Goal: Task Accomplishment & Management: Complete application form

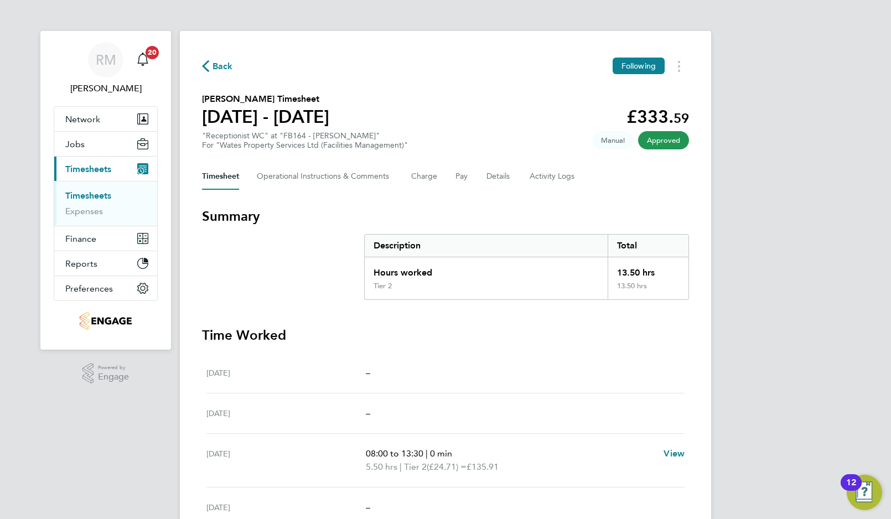
click at [216, 64] on span "Back" at bounding box center [223, 66] width 20 height 13
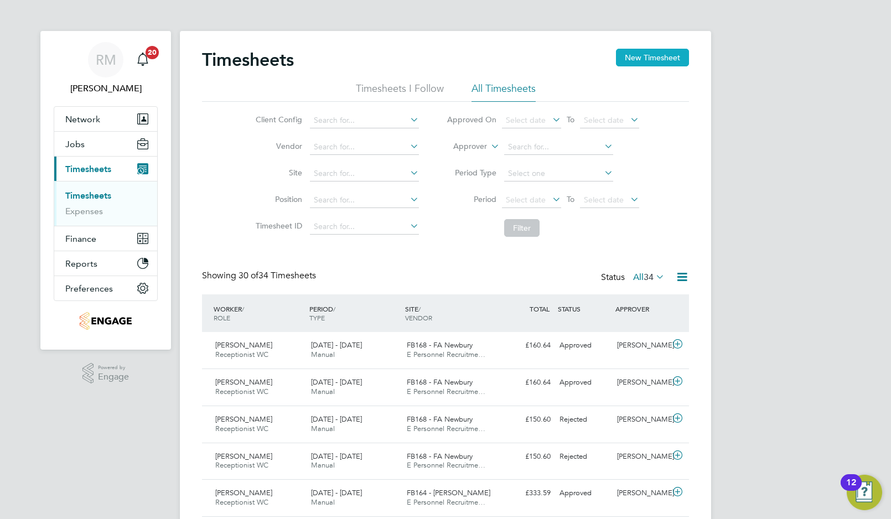
click at [632, 55] on button "New Timesheet" at bounding box center [652, 58] width 73 height 18
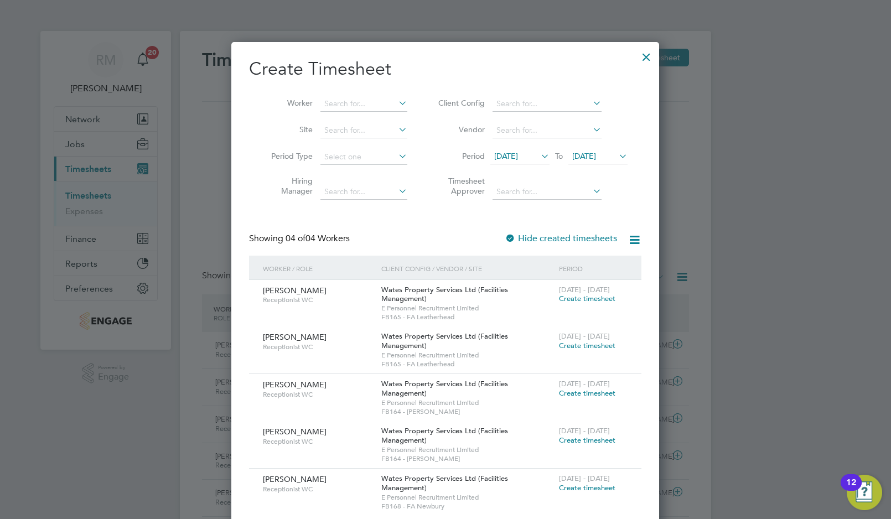
click at [574, 442] on span "Create timesheet" at bounding box center [587, 440] width 56 height 9
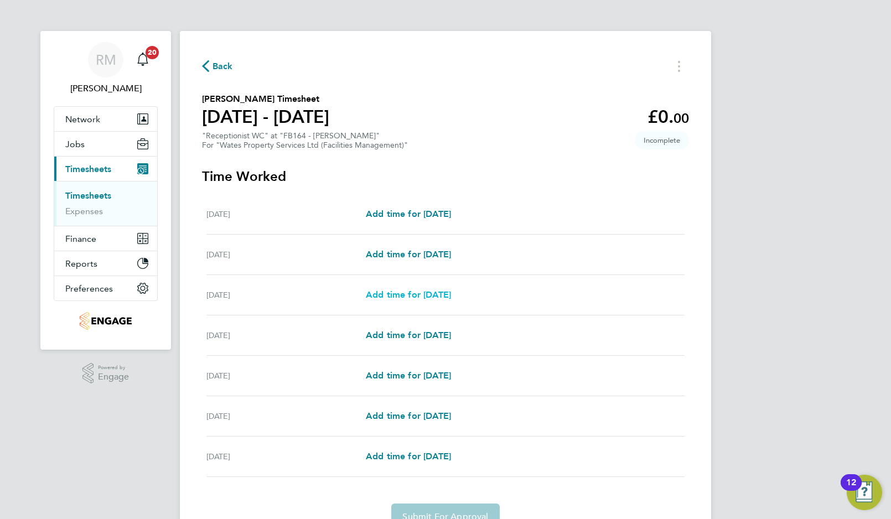
click at [382, 296] on span "Add time for Mon 04 Aug" at bounding box center [408, 295] width 85 height 11
select select "60"
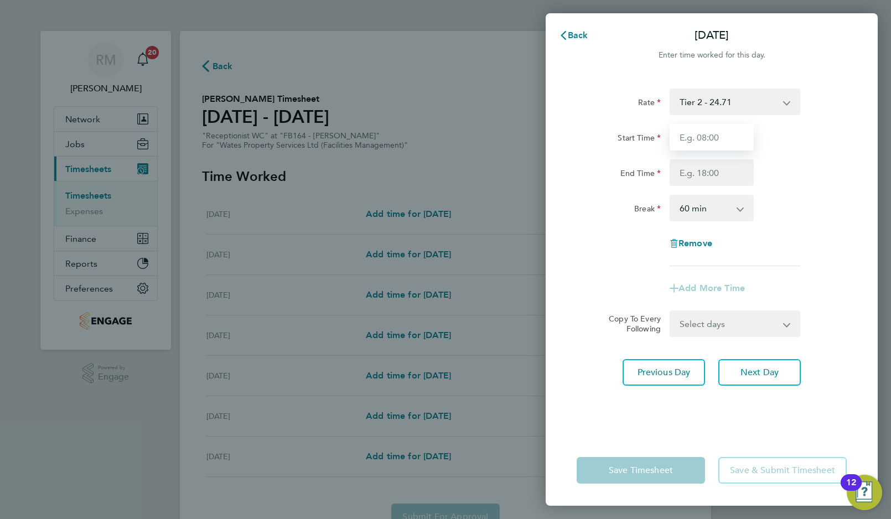
click at [682, 141] on input "Start Time" at bounding box center [712, 137] width 84 height 27
type input "08:00"
type input "17:00"
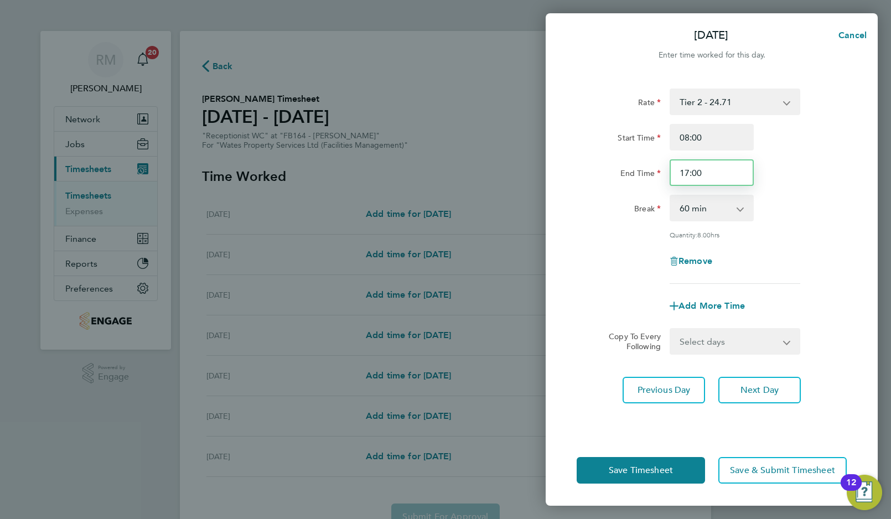
click at [690, 173] on input "17:00" at bounding box center [712, 172] width 84 height 27
click at [695, 344] on select "Select days Day Tuesday Wednesday Thursday Friday" at bounding box center [729, 341] width 116 height 24
select select "TUE"
click at [671, 329] on select "Select days Day Tuesday Wednesday Thursday Friday" at bounding box center [729, 341] width 116 height 24
select select "2025-08-08"
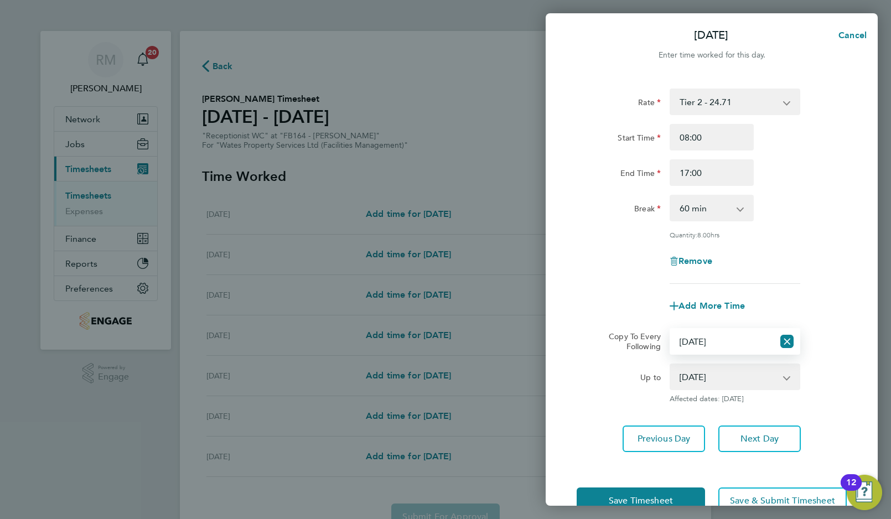
click at [690, 343] on select "Select days Day Tuesday Wednesday Thursday Friday" at bounding box center [722, 341] width 103 height 24
click at [671, 329] on select "Select days Day Tuesday Wednesday Thursday Friday" at bounding box center [722, 341] width 103 height 24
click at [692, 344] on select "Select days Day Tuesday Wednesday Thursday Friday" at bounding box center [722, 341] width 103 height 24
select select "TUE"
click at [671, 329] on select "Select days Day Tuesday Wednesday Thursday Friday" at bounding box center [722, 341] width 103 height 24
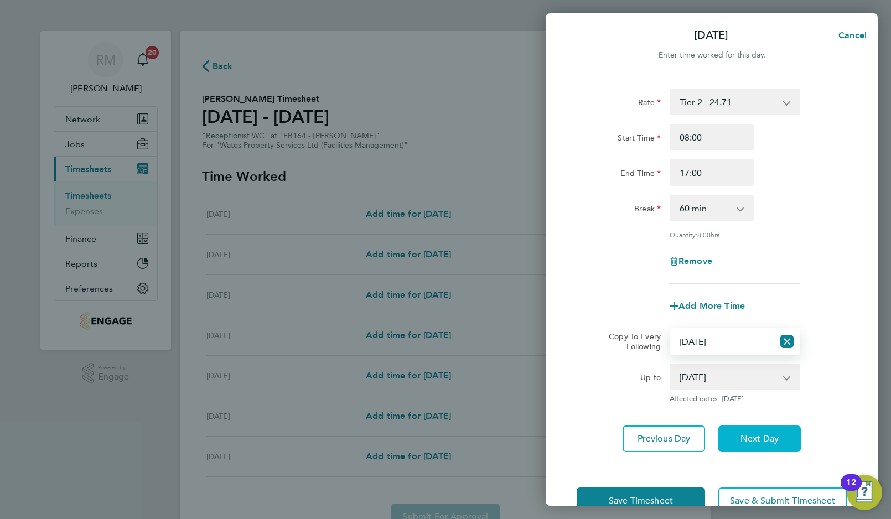
click at [753, 443] on span "Next Day" at bounding box center [760, 438] width 38 height 11
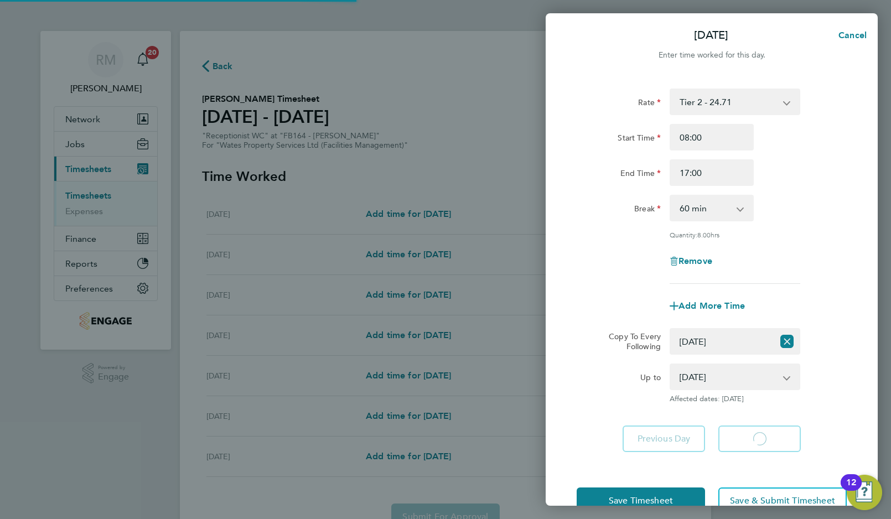
select select "60"
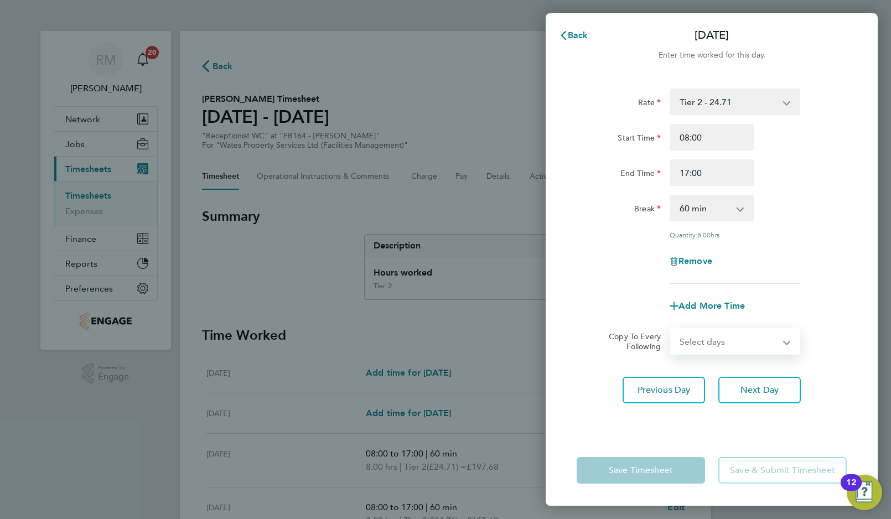
click at [698, 346] on select "Select days Day Wednesday Thursday Friday" at bounding box center [729, 341] width 116 height 24
select select "WED"
click at [671, 329] on select "Select days Day Wednesday Thursday Friday" at bounding box center [729, 341] width 116 height 24
select select "2025-08-08"
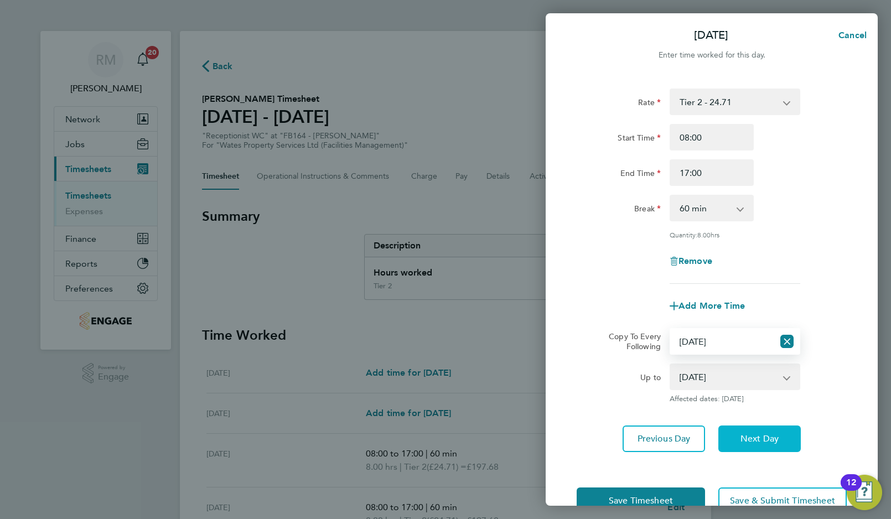
click at [752, 440] on span "Next Day" at bounding box center [760, 438] width 38 height 11
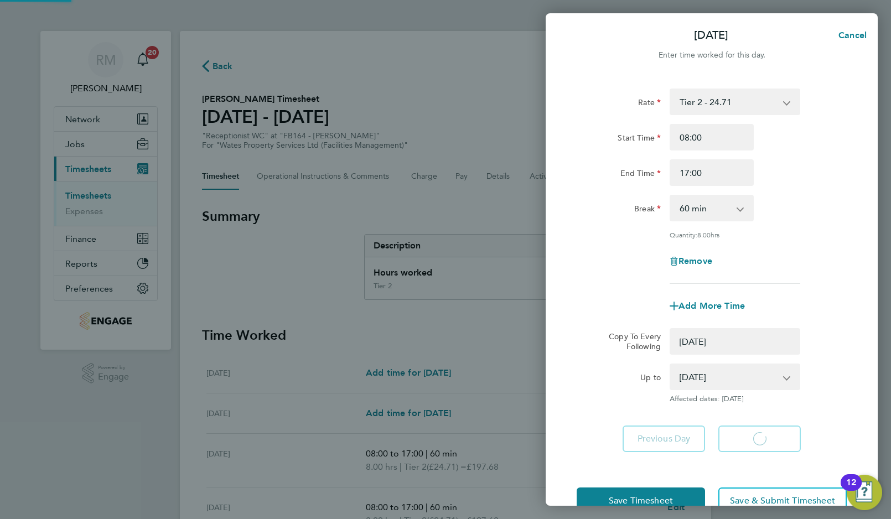
select select "0: null"
select select "60"
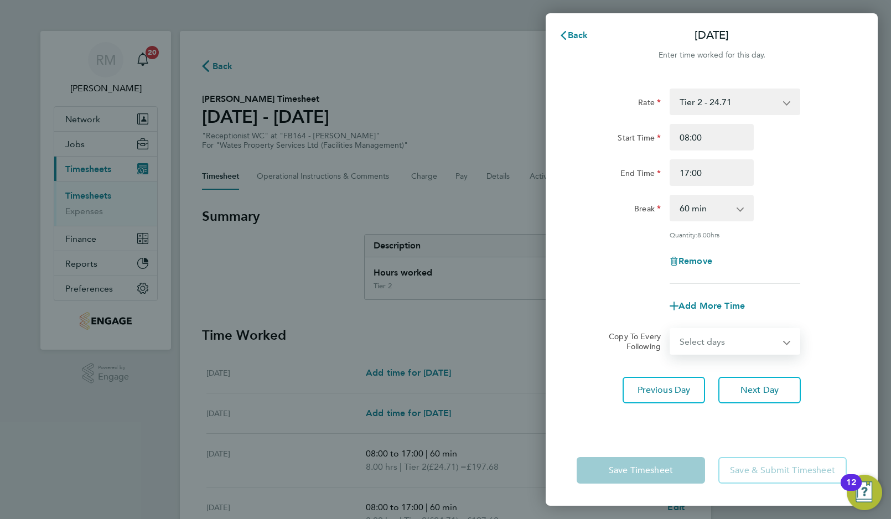
click at [696, 344] on select "Select days Day Thursday Friday" at bounding box center [729, 341] width 116 height 24
select select "THU"
click at [671, 329] on select "Select days Day Thursday Friday" at bounding box center [729, 341] width 116 height 24
select select "2025-08-08"
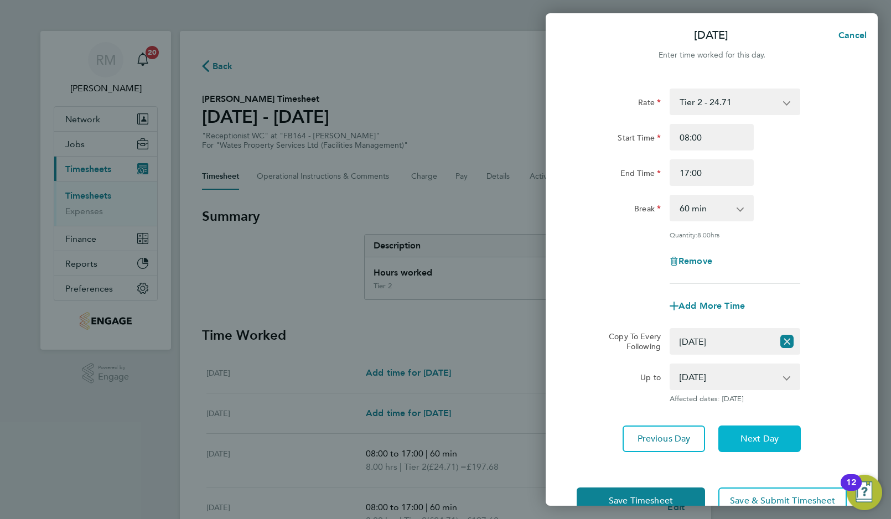
click at [750, 439] on span "Next Day" at bounding box center [760, 438] width 38 height 11
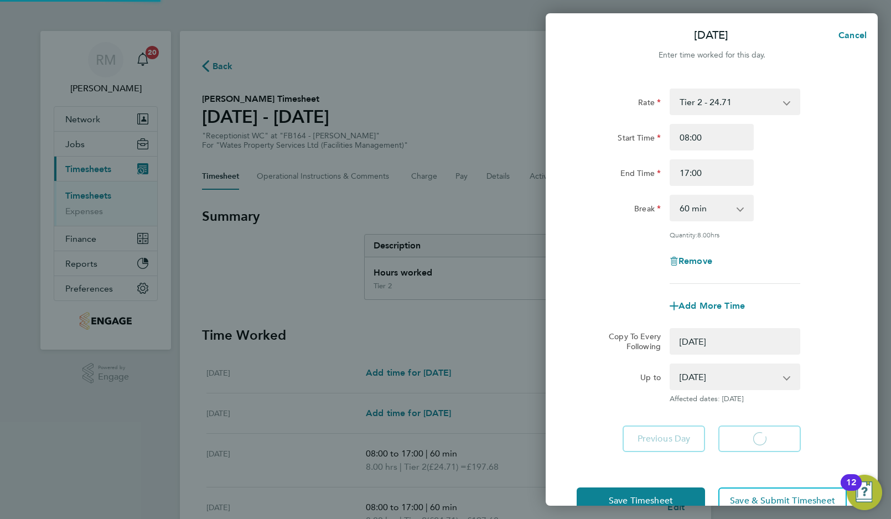
select select "0: null"
select select "60"
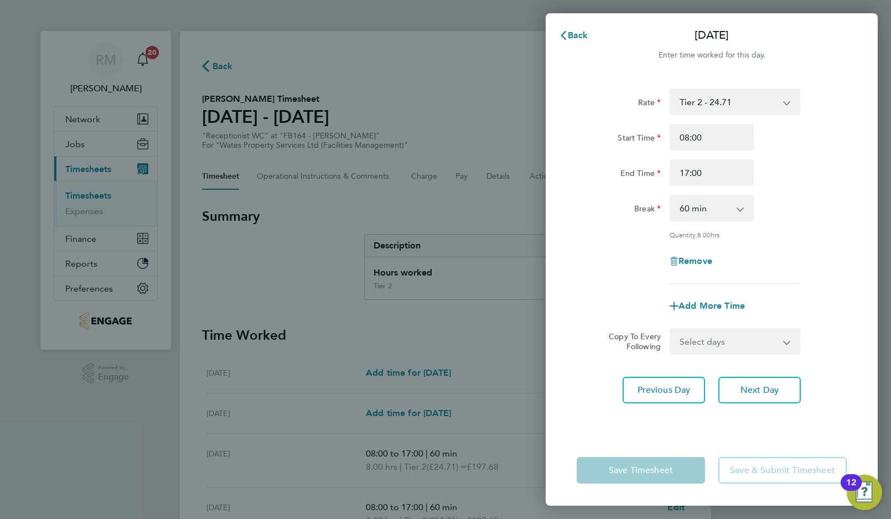
click at [695, 343] on select "Select days Friday" at bounding box center [729, 341] width 116 height 24
select select "FRI"
click at [671, 329] on select "Select days Friday" at bounding box center [729, 341] width 116 height 24
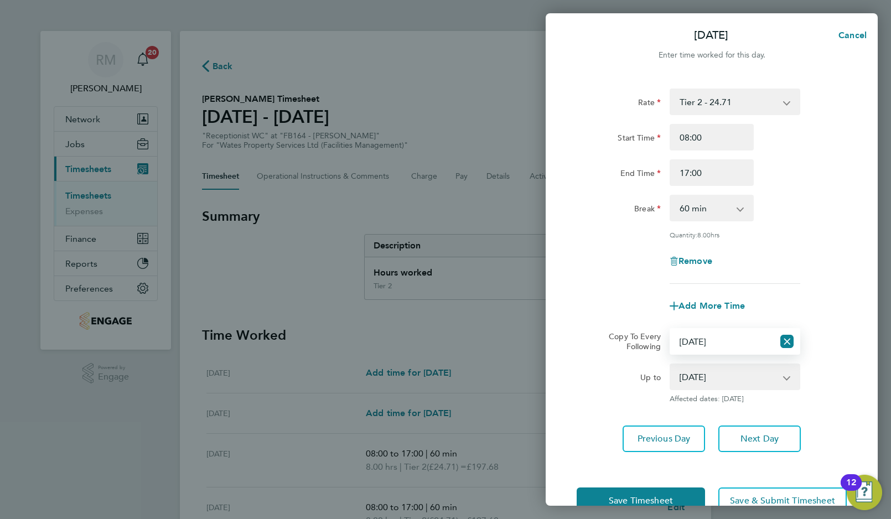
click at [604, 399] on div "Up to" at bounding box center [618, 384] width 93 height 40
click at [628, 495] on span "Save Timesheet" at bounding box center [641, 500] width 64 height 11
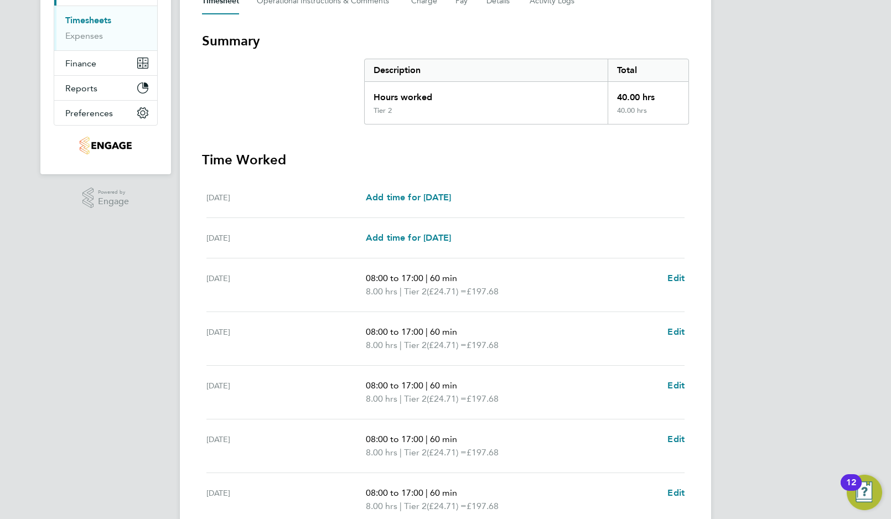
scroll to position [55, 0]
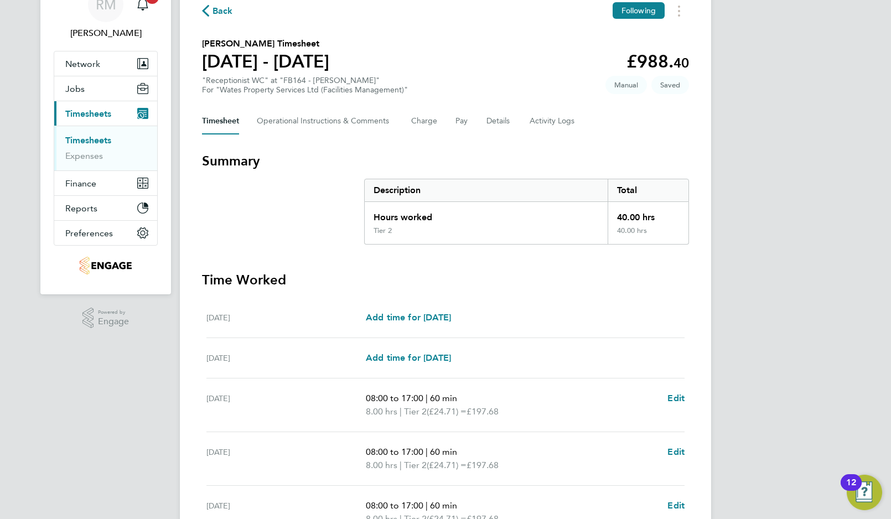
click at [479, 65] on section "Catherine Deterville's Timesheet 02 - 08 Aug 2025 £988. 40 "Receptionist WC" at…" at bounding box center [445, 66] width 487 height 58
click at [463, 121] on button "Pay" at bounding box center [462, 121] width 13 height 27
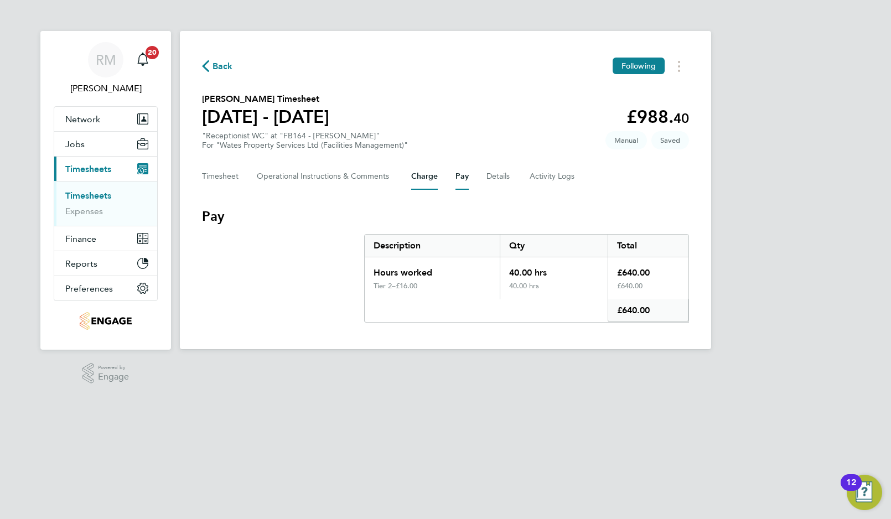
click at [426, 176] on button "Charge" at bounding box center [424, 176] width 27 height 27
click at [461, 177] on button "Pay" at bounding box center [462, 176] width 13 height 27
click at [421, 178] on button "Charge" at bounding box center [424, 176] width 27 height 27
click at [218, 65] on span "Back" at bounding box center [223, 66] width 20 height 13
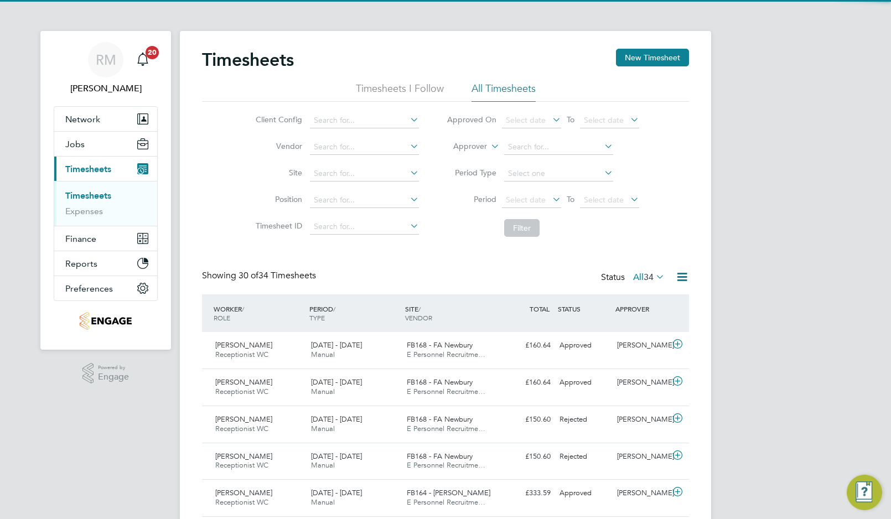
scroll to position [28, 96]
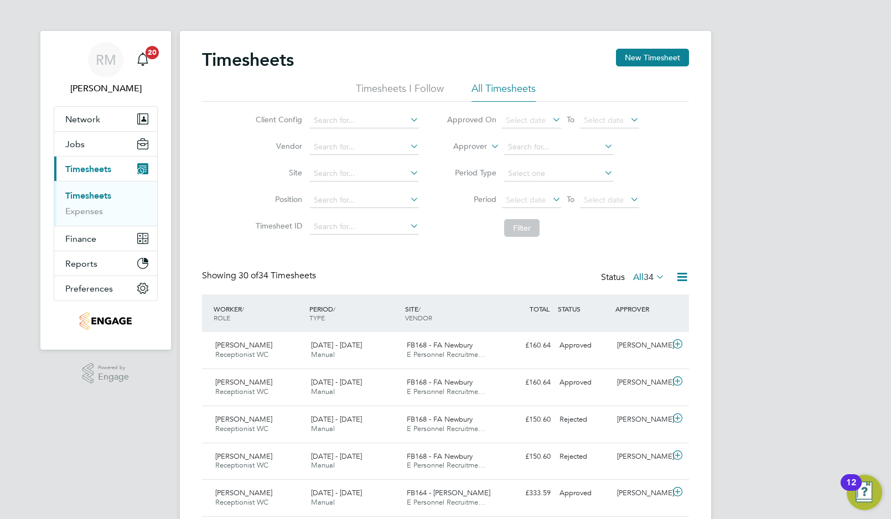
click at [86, 194] on link "Timesheets" at bounding box center [88, 195] width 46 height 11
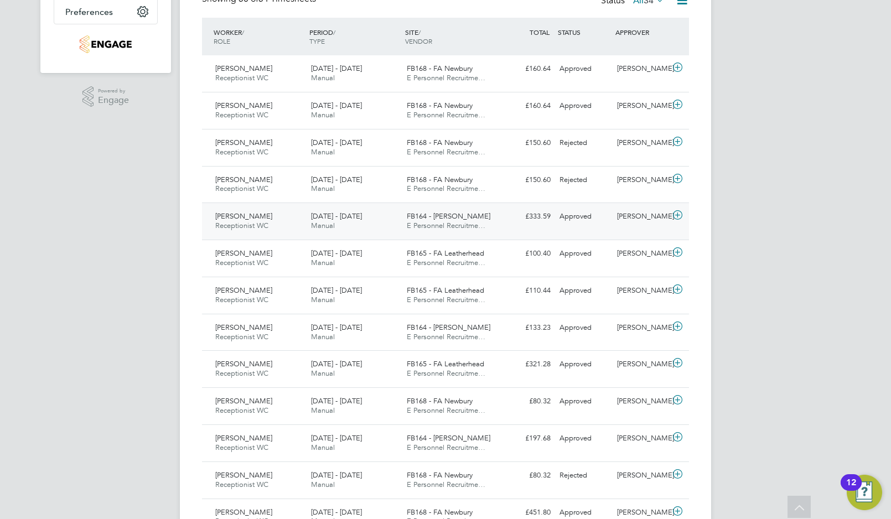
click at [374, 221] on div "19 - 25 Jul 2025 Manual" at bounding box center [355, 222] width 96 height 28
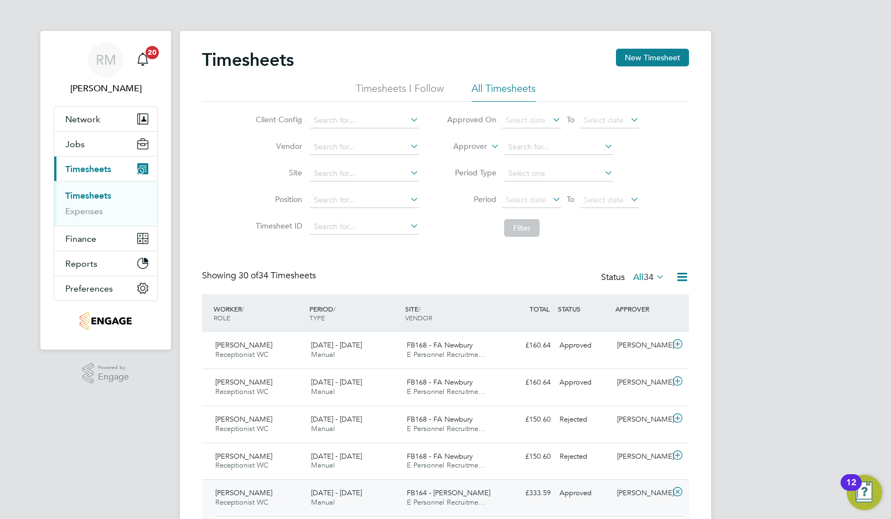
click at [85, 194] on link "Timesheets" at bounding box center [88, 195] width 46 height 11
click at [96, 196] on link "Timesheets" at bounding box center [88, 195] width 46 height 11
click at [645, 59] on button "New Timesheet" at bounding box center [652, 58] width 73 height 18
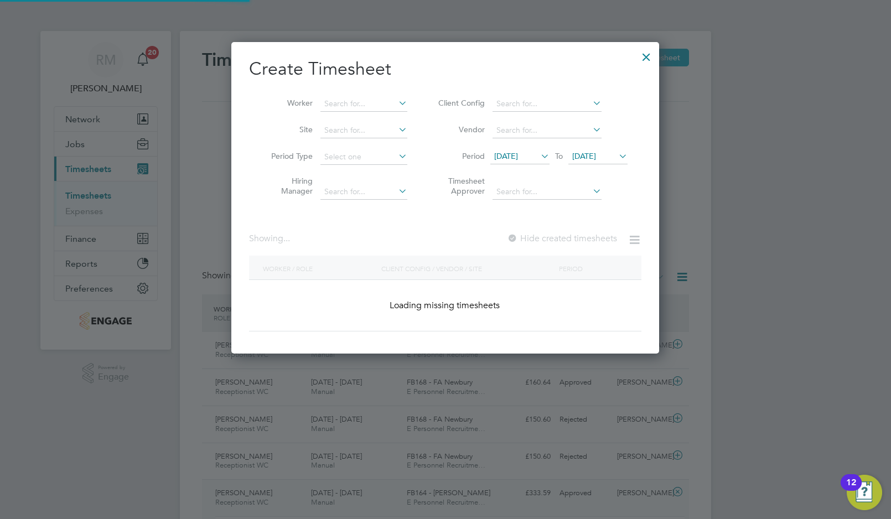
scroll to position [545, 429]
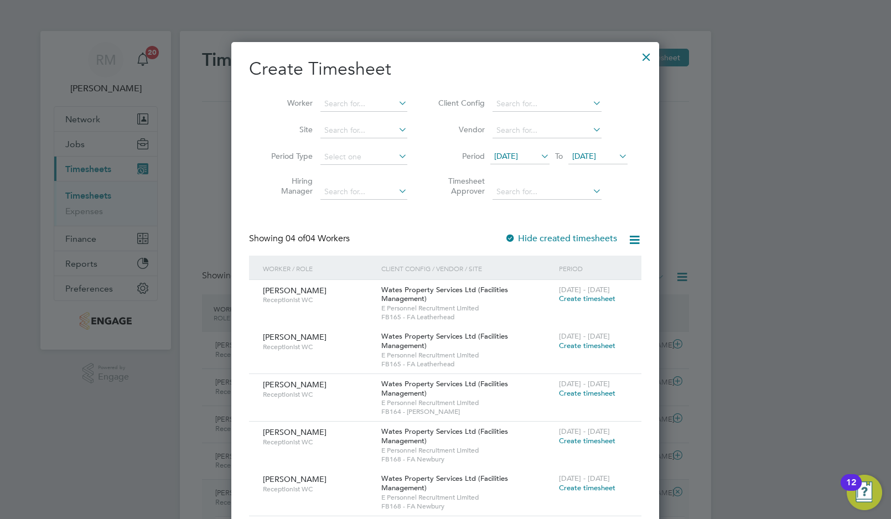
click at [539, 156] on icon at bounding box center [539, 156] width 0 height 16
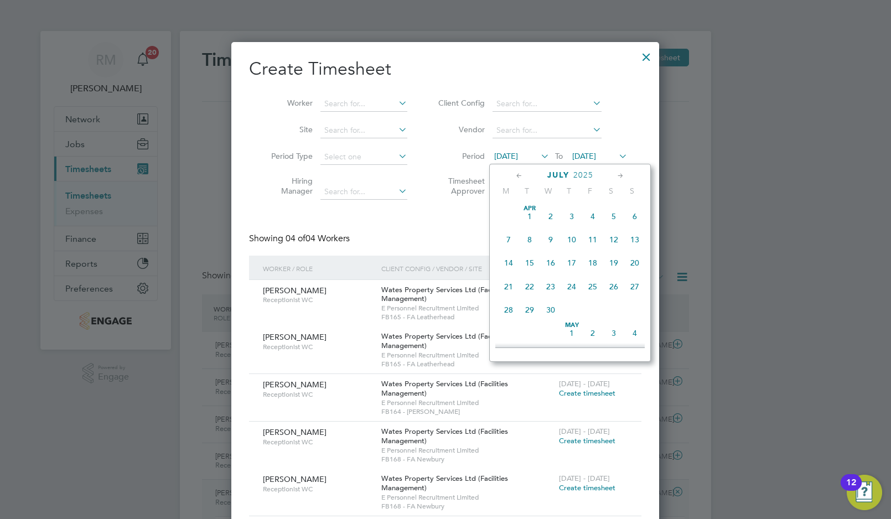
scroll to position [420, 0]
click at [509, 311] on span "4" at bounding box center [508, 310] width 21 height 21
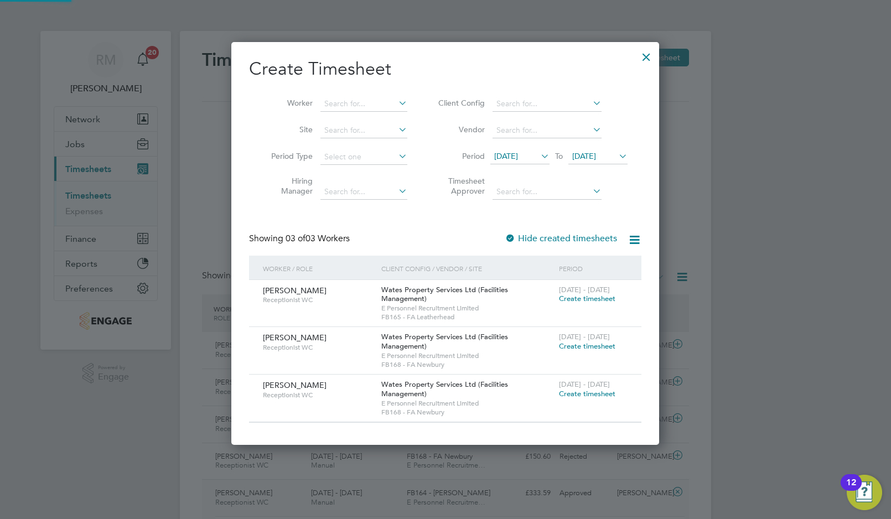
scroll to position [404, 429]
click at [617, 155] on icon at bounding box center [617, 156] width 0 height 16
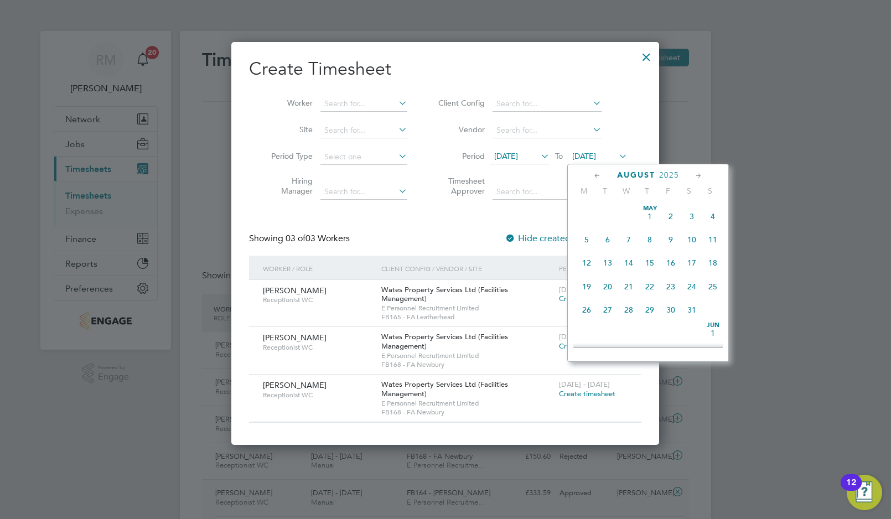
scroll to position [350, 0]
click at [715, 261] on span "10" at bounding box center [713, 263] width 21 height 21
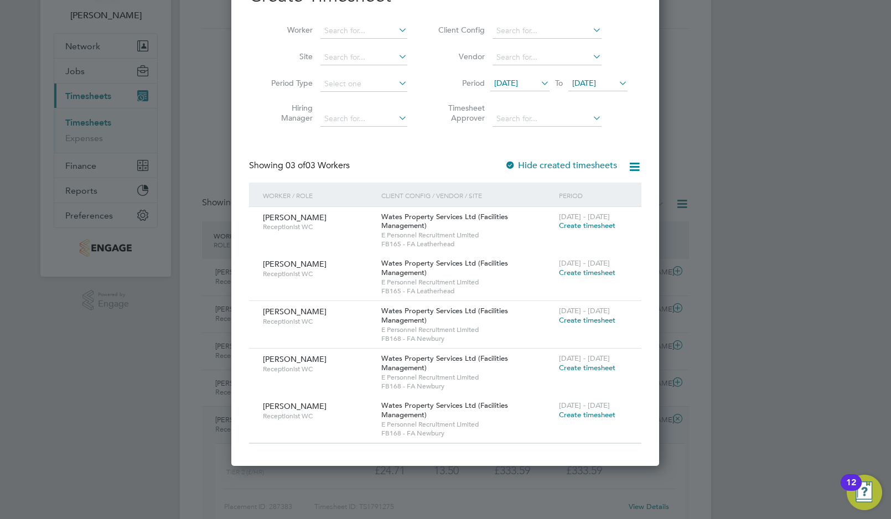
scroll to position [0, 0]
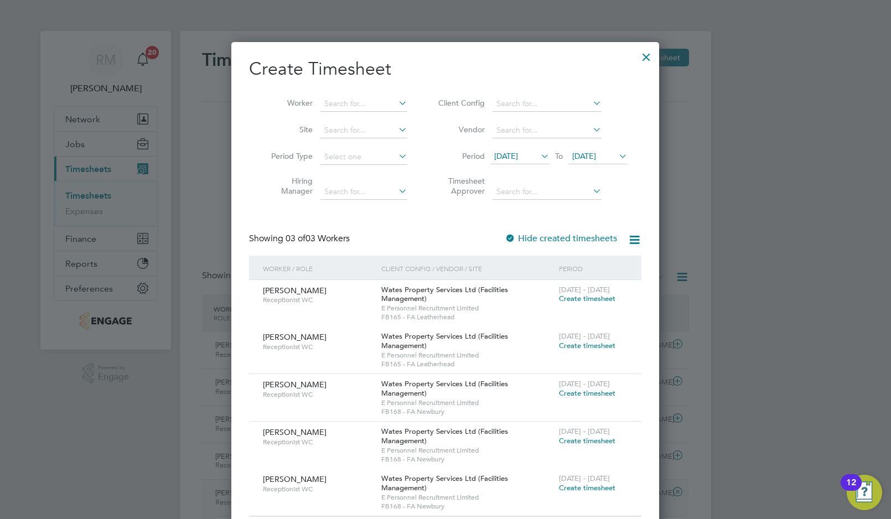
click at [645, 56] on div at bounding box center [647, 54] width 20 height 20
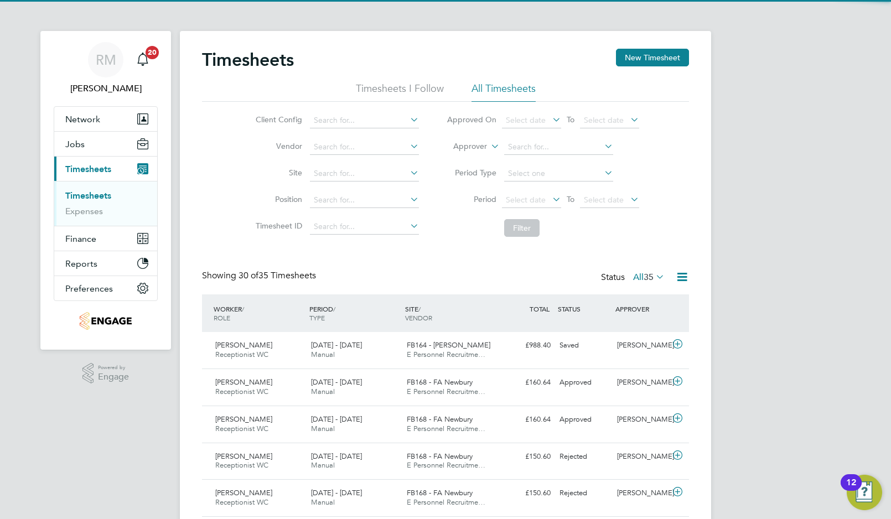
scroll to position [28, 96]
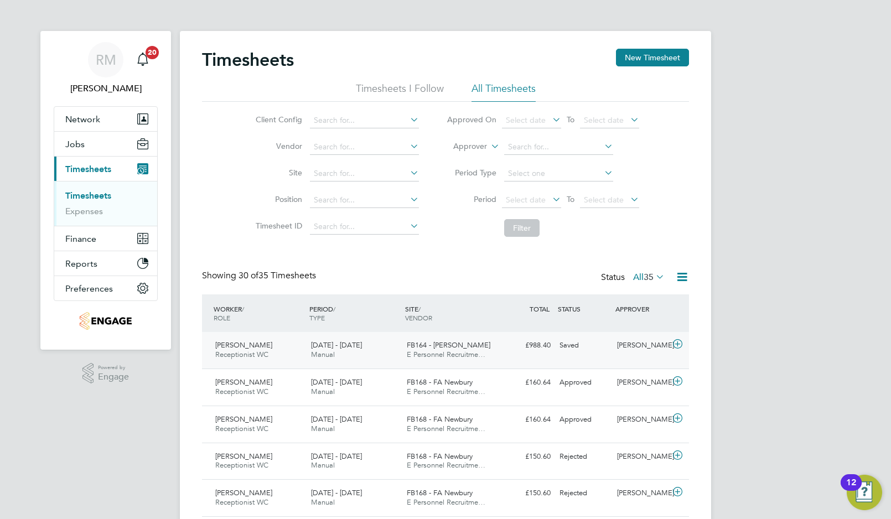
click at [678, 343] on icon at bounding box center [678, 344] width 14 height 9
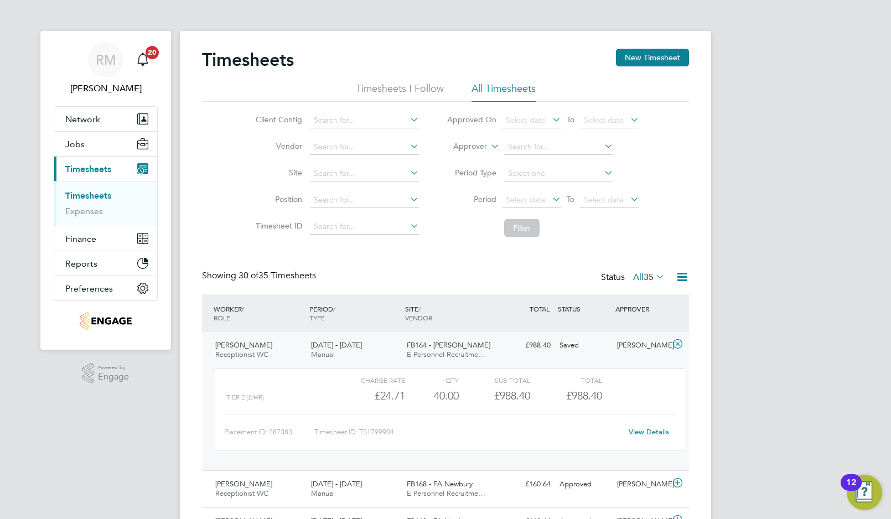
click at [650, 432] on link "View Details" at bounding box center [649, 431] width 40 height 9
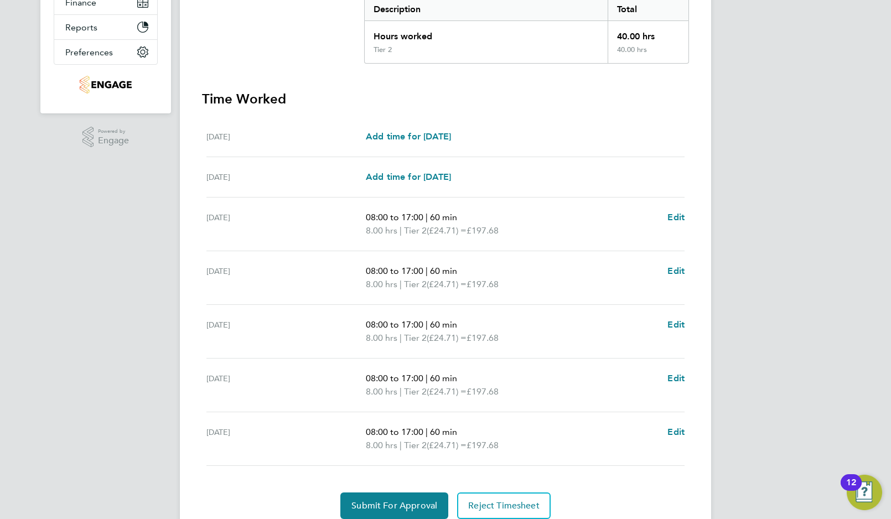
scroll to position [281, 0]
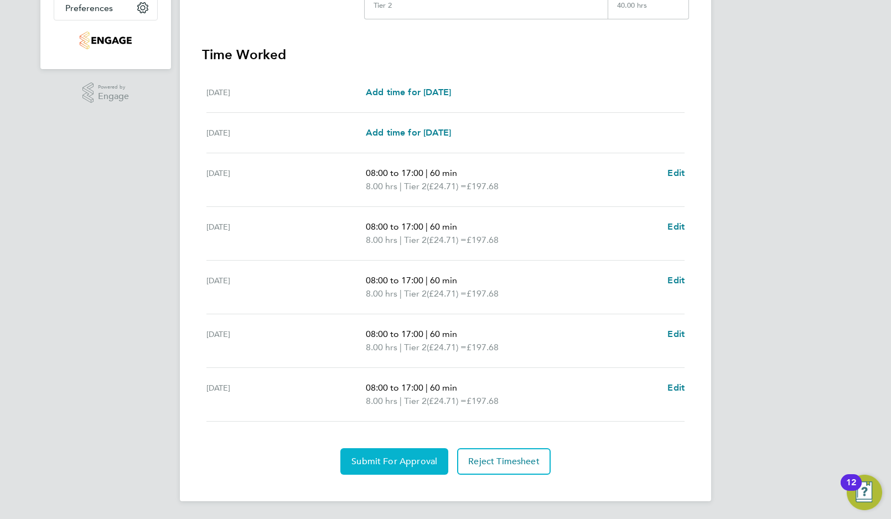
click at [402, 463] on span "Submit For Approval" at bounding box center [395, 461] width 86 height 11
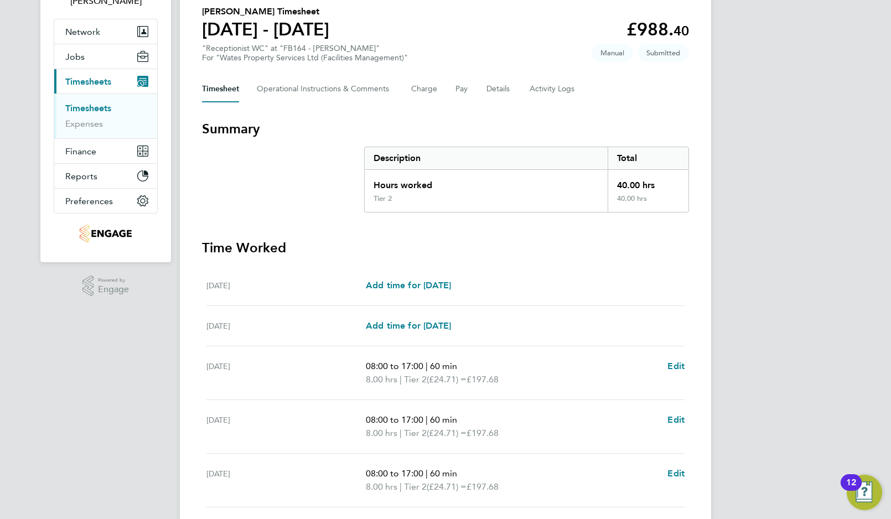
scroll to position [4, 0]
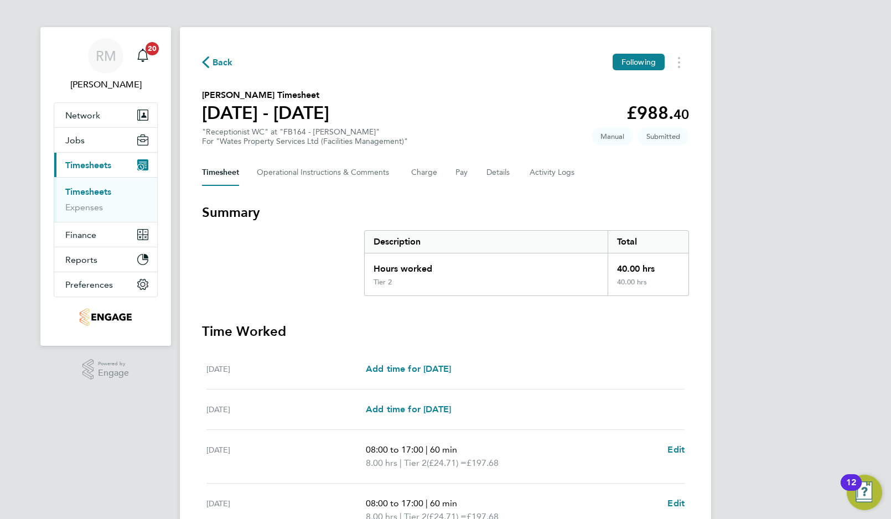
click at [221, 60] on span "Back" at bounding box center [223, 62] width 20 height 13
